Goal: Information Seeking & Learning: Learn about a topic

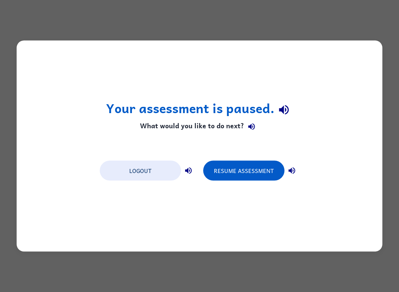
click at [125, 171] on button "Logout" at bounding box center [140, 171] width 81 height 20
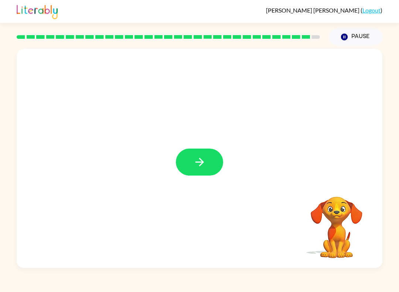
click at [210, 162] on button "button" at bounding box center [199, 161] width 47 height 27
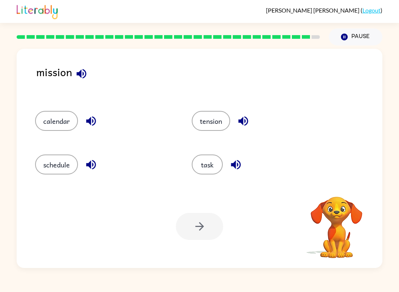
click at [208, 165] on button "task" at bounding box center [207, 164] width 31 height 20
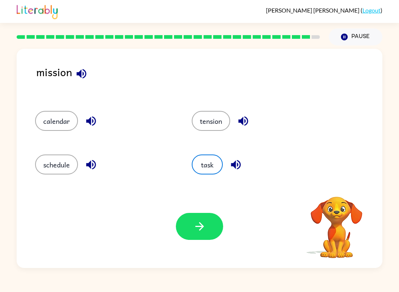
click at [200, 228] on icon "button" at bounding box center [199, 226] width 13 height 13
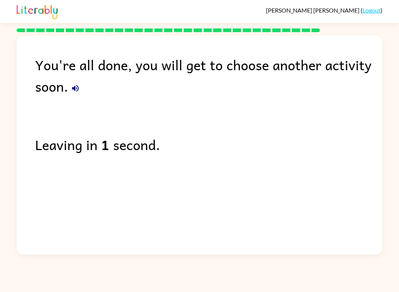
click at [84, 83] on div "You're all done, you will get to choose another activity soon." at bounding box center [208, 75] width 347 height 43
click at [80, 86] on icon "button" at bounding box center [75, 88] width 9 height 9
click at [71, 89] on icon "button" at bounding box center [75, 88] width 9 height 9
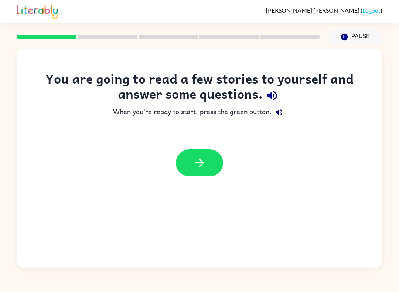
click at [372, 13] on link "Logout" at bounding box center [371, 10] width 18 height 7
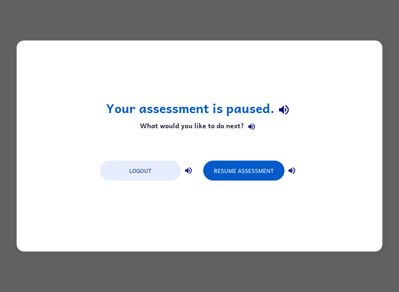
click at [124, 170] on button "Logout" at bounding box center [140, 171] width 81 height 20
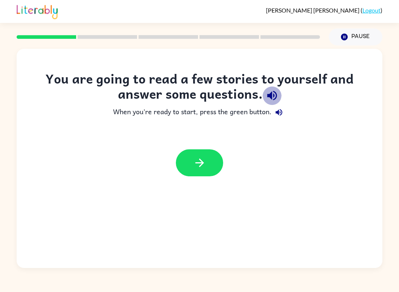
click at [273, 95] on icon "button" at bounding box center [272, 96] width 10 height 10
click at [286, 110] on button "button" at bounding box center [278, 112] width 15 height 15
click at [279, 115] on icon "button" at bounding box center [278, 112] width 9 height 9
click at [205, 157] on icon "button" at bounding box center [199, 162] width 13 height 13
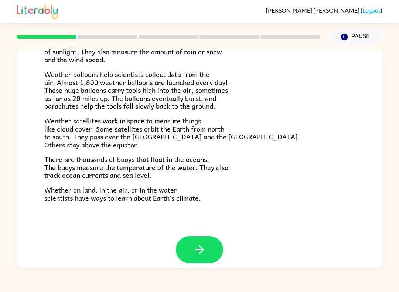
scroll to position [192, 0]
click at [201, 236] on button "button" at bounding box center [199, 249] width 47 height 27
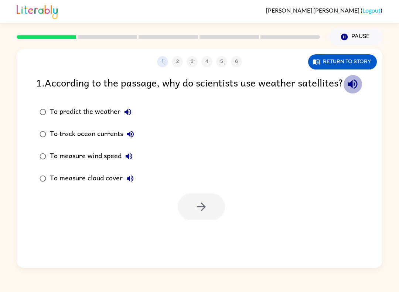
click at [346, 90] on icon "button" at bounding box center [352, 83] width 13 height 13
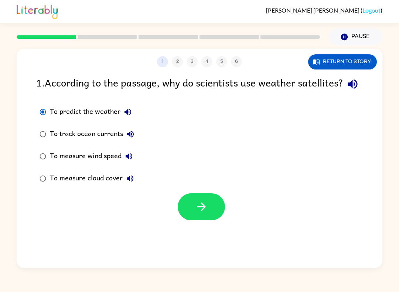
click at [197, 220] on button "button" at bounding box center [201, 206] width 47 height 27
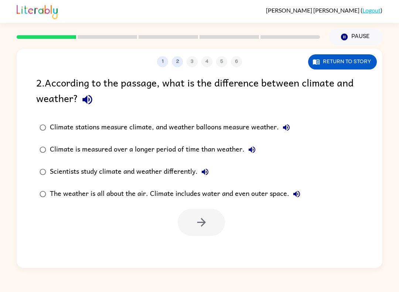
click at [85, 99] on icon "button" at bounding box center [87, 100] width 10 height 10
click at [58, 183] on label "The weather is all about the air. Climate includes water and even outer space." at bounding box center [169, 194] width 275 height 22
click at [200, 217] on icon "button" at bounding box center [201, 222] width 13 height 13
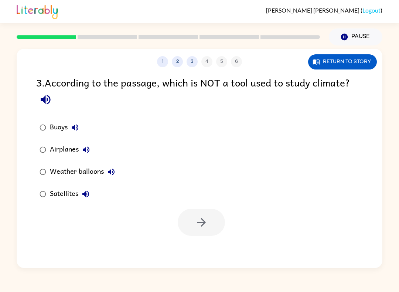
click at [46, 96] on icon "button" at bounding box center [45, 99] width 13 height 13
click at [81, 114] on div "3 . According to the passage, which is NOT a tool used to study climate? Buoys …" at bounding box center [199, 155] width 365 height 161
click at [342, 207] on div at bounding box center [199, 220] width 365 height 31
click at [215, 227] on button "button" at bounding box center [201, 222] width 47 height 27
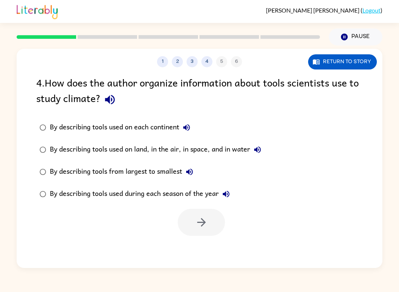
click at [103, 97] on icon "button" at bounding box center [109, 99] width 13 height 13
click at [103, 96] on button "button" at bounding box center [109, 99] width 19 height 19
click at [108, 101] on icon "button" at bounding box center [110, 100] width 10 height 10
click at [353, 67] on button "Return to story" at bounding box center [342, 61] width 69 height 15
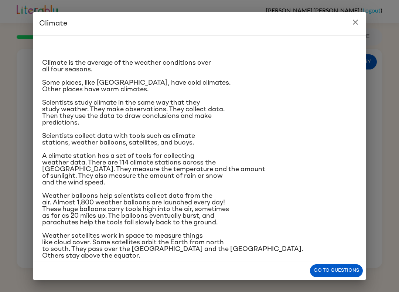
click at [322, 270] on button "Go to questions" at bounding box center [336, 270] width 53 height 13
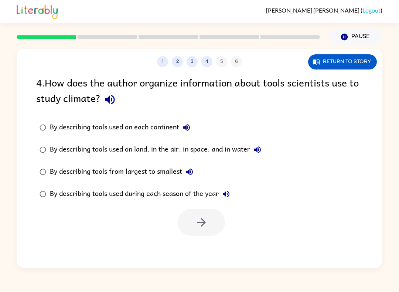
click at [363, 65] on button "Return to story" at bounding box center [342, 61] width 69 height 15
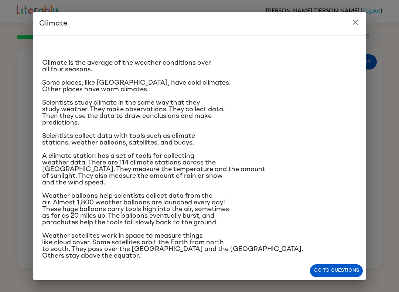
click at [362, 20] on button "close" at bounding box center [355, 22] width 15 height 15
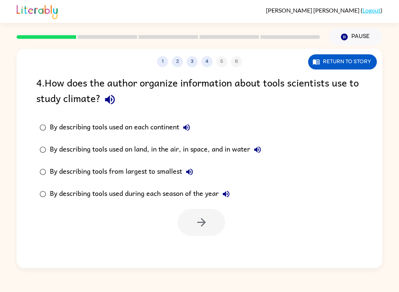
click at [107, 100] on icon "button" at bounding box center [110, 100] width 10 height 10
click at [218, 226] on button "button" at bounding box center [201, 222] width 47 height 27
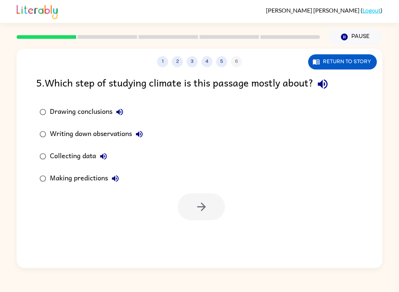
click at [323, 80] on icon "button" at bounding box center [322, 83] width 13 height 13
click at [116, 110] on icon "button" at bounding box center [119, 111] width 9 height 9
click at [133, 134] on button "Writing down observations" at bounding box center [139, 134] width 15 height 15
click at [139, 130] on icon "button" at bounding box center [139, 134] width 9 height 9
click at [195, 225] on div "1 2 3 4 5 6 Return to story 5 . Which step of studying climate is this passage …" at bounding box center [199, 158] width 365 height 219
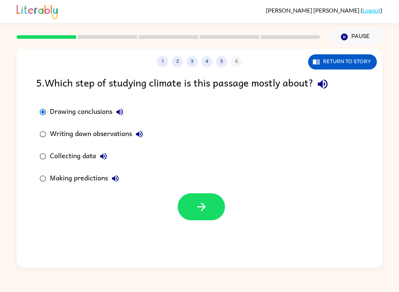
click at [190, 194] on button "button" at bounding box center [201, 206] width 47 height 27
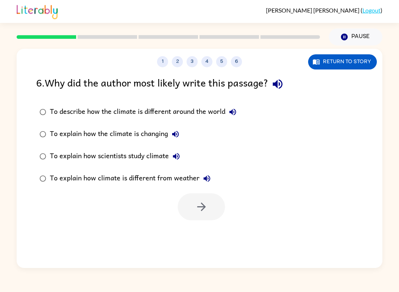
click at [282, 82] on icon "button" at bounding box center [277, 83] width 13 height 13
click at [217, 108] on div "To describe how the climate is different around the world" at bounding box center [145, 111] width 190 height 15
click at [186, 237] on div "1 2 3 4 5 6 Return to story 6 . Why did the author most likely write this passa…" at bounding box center [199, 158] width 365 height 219
click at [191, 211] on button "button" at bounding box center [201, 206] width 47 height 27
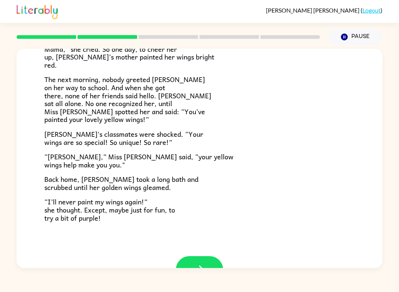
scroll to position [179, 0]
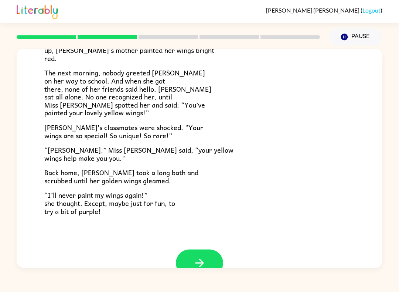
click at [207, 252] on button "button" at bounding box center [199, 262] width 47 height 27
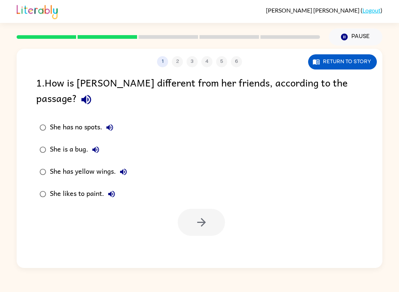
scroll to position [0, 0]
click at [204, 218] on icon "button" at bounding box center [201, 222] width 8 height 8
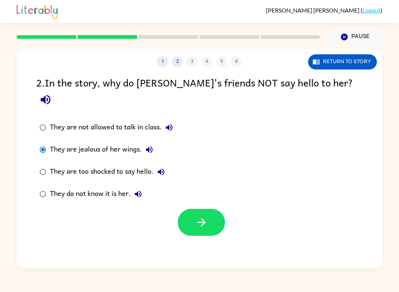
click at [225, 205] on div at bounding box center [199, 220] width 365 height 31
click at [189, 209] on button "button" at bounding box center [201, 222] width 47 height 27
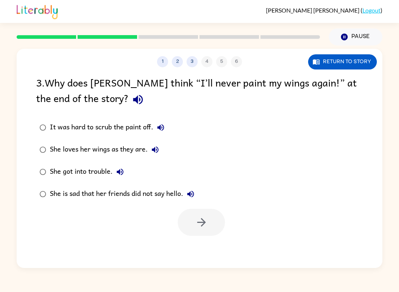
click at [302, 266] on div "1 2 3 4 5 6 Return to story 3 . Why does [PERSON_NAME] think “I’ll never paint …" at bounding box center [199, 158] width 365 height 219
click at [67, 235] on div at bounding box center [199, 220] width 365 height 31
click at [214, 221] on button "button" at bounding box center [201, 222] width 47 height 27
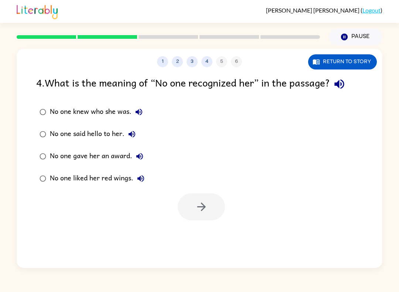
click at [344, 85] on icon "button" at bounding box center [339, 84] width 10 height 10
click at [214, 217] on div at bounding box center [201, 206] width 47 height 27
click at [210, 214] on button "button" at bounding box center [201, 206] width 47 height 27
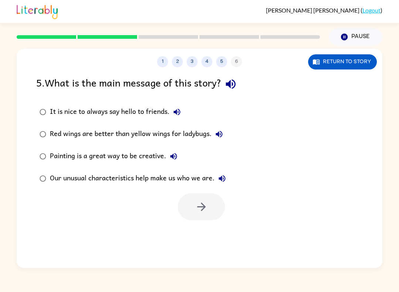
click at [229, 89] on icon "button" at bounding box center [230, 83] width 13 height 13
click at [176, 106] on button "It is nice to always say hello to friends." at bounding box center [176, 111] width 15 height 15
click at [191, 213] on div at bounding box center [201, 206] width 47 height 27
click at [37, 169] on label "Our unusual characteristics help make us who we are." at bounding box center [132, 178] width 201 height 22
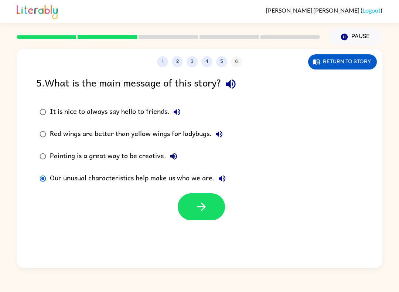
click at [203, 207] on icon "button" at bounding box center [201, 206] width 8 height 8
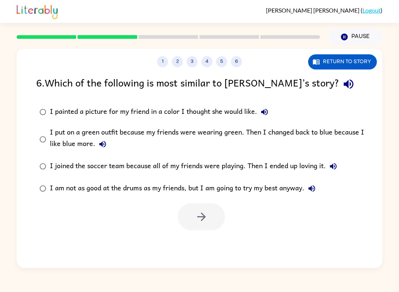
click at [342, 87] on icon "button" at bounding box center [348, 83] width 13 height 13
click at [261, 111] on icon "button" at bounding box center [264, 111] width 9 height 9
click at [310, 194] on button "I am not as good at the drums as my friends, but I am going to try my best anyw…" at bounding box center [311, 188] width 15 height 15
click at [223, 247] on div "1 2 3 4 5 6 Return to story 6 . Which of the following is most similar to [PERS…" at bounding box center [199, 158] width 365 height 219
click at [196, 214] on icon "button" at bounding box center [201, 216] width 13 height 13
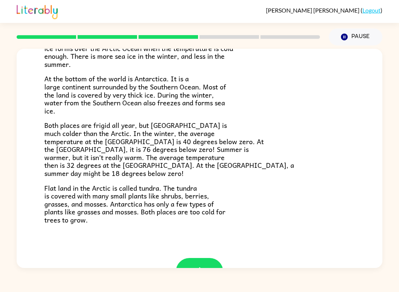
scroll to position [117, 0]
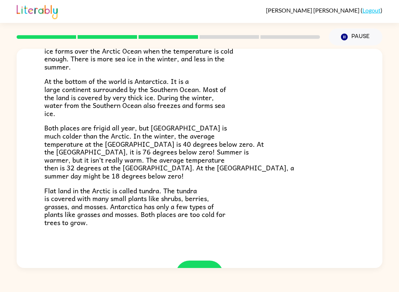
click at [195, 260] on button "button" at bounding box center [199, 273] width 47 height 27
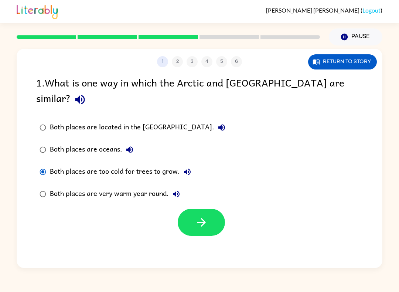
click at [154, 189] on label "Both places are very warm year round." at bounding box center [132, 194] width 200 height 22
click at [196, 209] on button "button" at bounding box center [201, 222] width 47 height 27
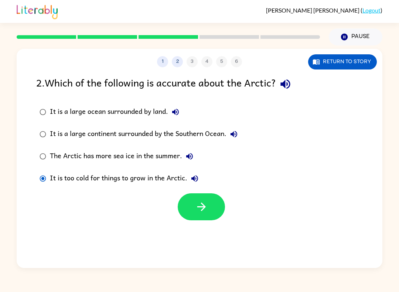
click at [201, 215] on button "button" at bounding box center [201, 206] width 47 height 27
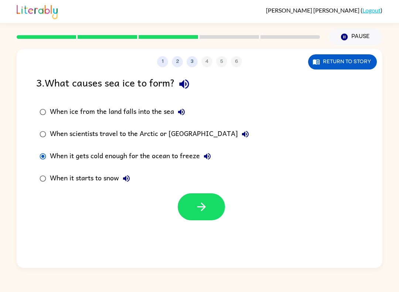
click at [208, 199] on button "button" at bounding box center [201, 206] width 47 height 27
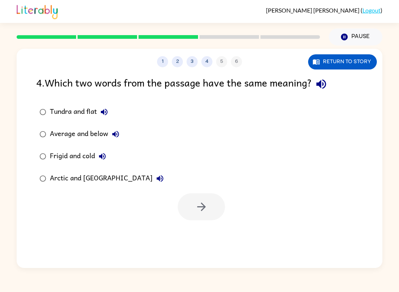
click at [133, 93] on div "4 . Which two words from the passage have the same meaning?" at bounding box center [199, 84] width 326 height 19
click at [11, 186] on div "1 2 3 4 5 6 Return to story 4 . Which two words from the passage have the same …" at bounding box center [199, 156] width 399 height 222
click at [9, 213] on div "1 2 3 4 5 6 Return to story 4 . Which two words from the passage have the same …" at bounding box center [199, 156] width 399 height 222
click at [27, 166] on div "4 . Which two words from the passage have the same meaning? Tundra and flat Ave…" at bounding box center [199, 147] width 365 height 145
click at [205, 190] on div at bounding box center [199, 204] width 365 height 31
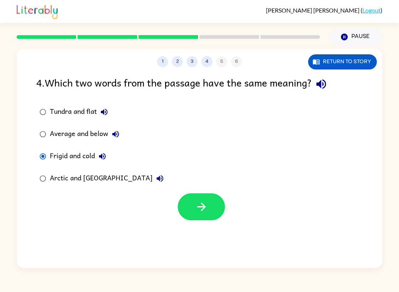
click at [186, 203] on button "button" at bounding box center [201, 206] width 47 height 27
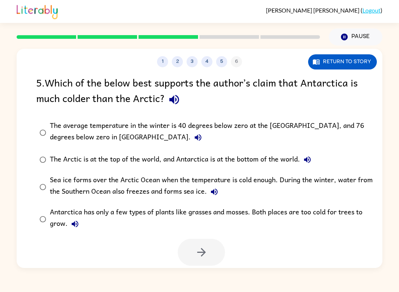
click at [175, 101] on icon "button" at bounding box center [174, 99] width 13 height 13
click at [174, 100] on button "button" at bounding box center [174, 99] width 19 height 19
click at [193, 137] on icon "button" at bounding box center [197, 137] width 9 height 9
click at [185, 242] on button "button" at bounding box center [201, 251] width 47 height 27
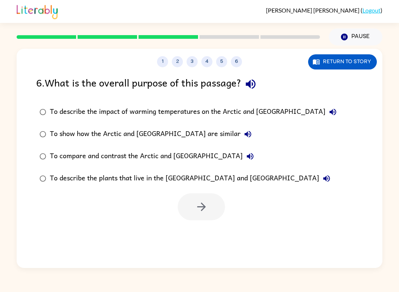
click at [248, 82] on icon "button" at bounding box center [250, 83] width 13 height 13
click at [212, 213] on button "button" at bounding box center [201, 206] width 47 height 27
